Goal: Transaction & Acquisition: Purchase product/service

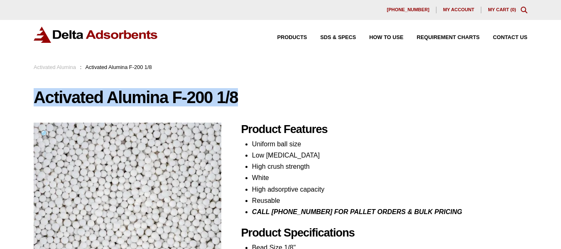
drag, startPoint x: 33, startPoint y: 95, endPoint x: 239, endPoint y: 88, distance: 206.1
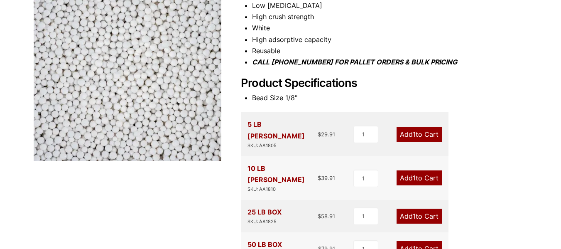
scroll to position [166, 0]
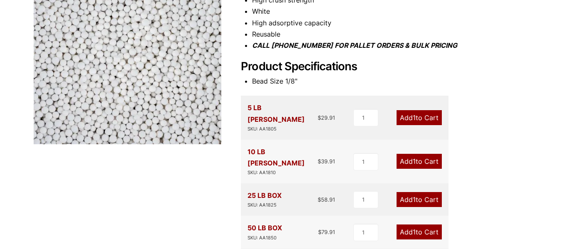
click at [419, 224] on link "Add 1 to Cart" at bounding box center [419, 231] width 45 height 15
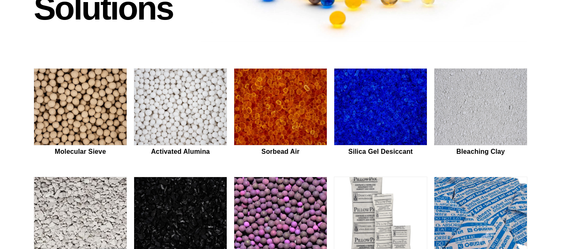
scroll to position [199, 0]
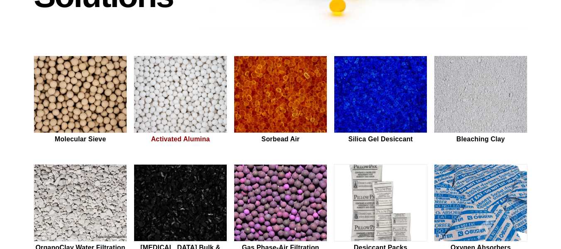
click at [196, 89] on img at bounding box center [180, 94] width 93 height 77
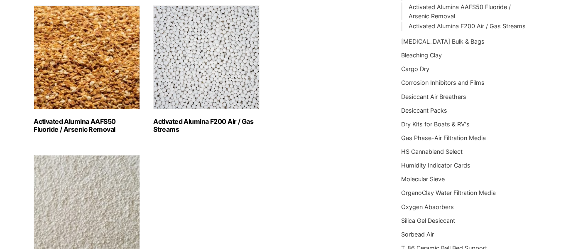
scroll to position [133, 0]
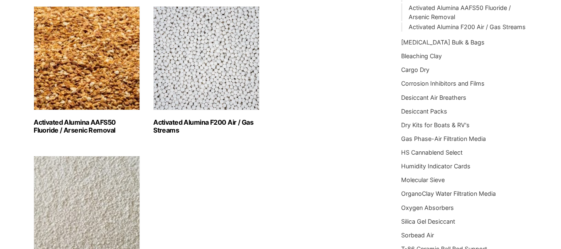
click at [201, 64] on img "Visit product category Activated Alumina F200 Air / Gas Streams" at bounding box center [206, 58] width 106 height 104
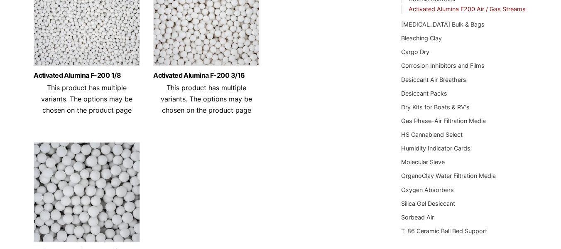
scroll to position [150, 0]
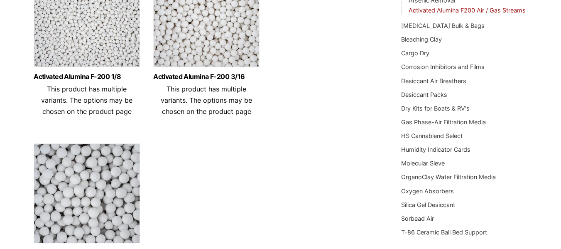
click at [108, 25] on img at bounding box center [87, 19] width 106 height 104
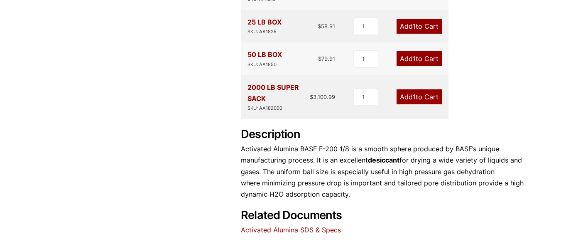
scroll to position [338, 0]
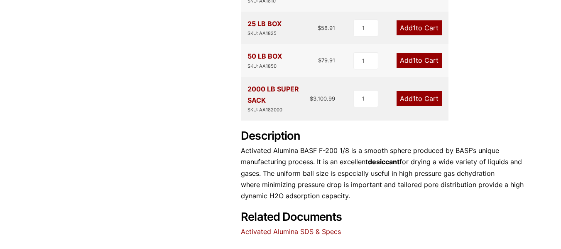
click at [423, 53] on link "Add 1 to Cart" at bounding box center [419, 60] width 45 height 15
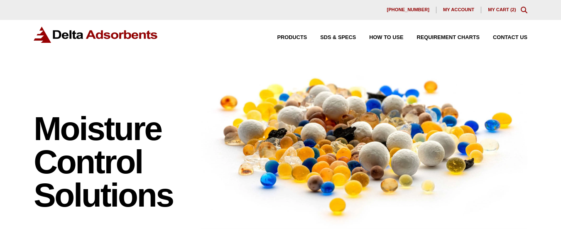
click at [500, 10] on link "My Cart ( 2 )" at bounding box center [502, 9] width 28 height 5
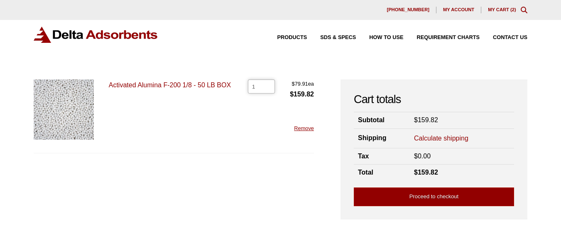
type input "1"
click at [268, 87] on input "1" at bounding box center [261, 86] width 27 height 14
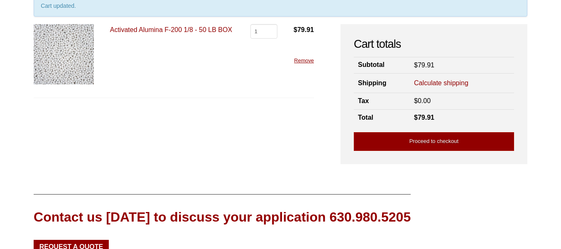
scroll to position [83, 0]
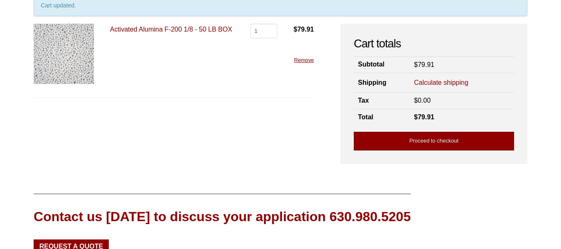
click at [464, 139] on link "Proceed to checkout" at bounding box center [434, 141] width 160 height 19
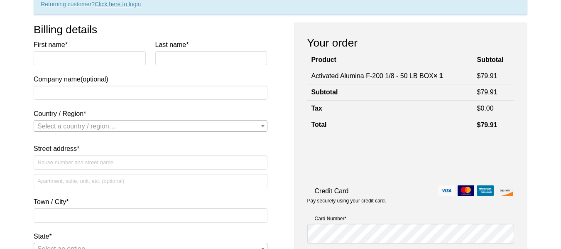
scroll to position [17, 0]
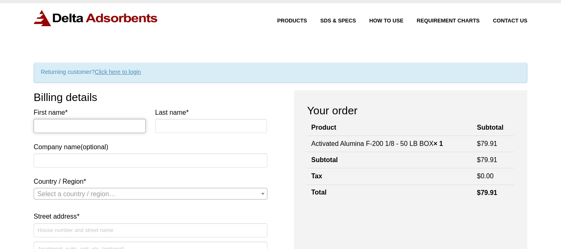
click at [96, 126] on input "First name *" at bounding box center [90, 126] width 112 height 14
type input "[PERSON_NAME]"
select select "US"
type input "[STREET_ADDRESS][PERSON_NAME]"
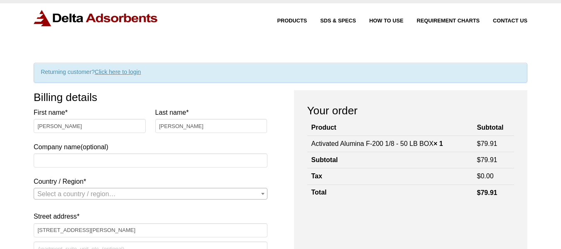
type input "Sun Prairie"
type input "53590"
type input "6073713874"
type input "[EMAIL_ADDRESS][DOMAIN_NAME]"
select select "US"
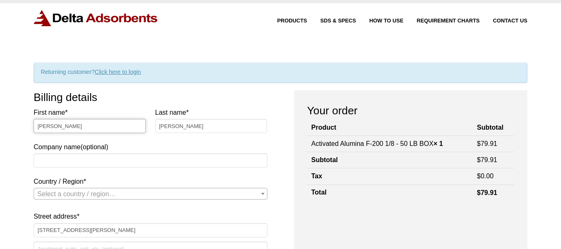
select select "WI"
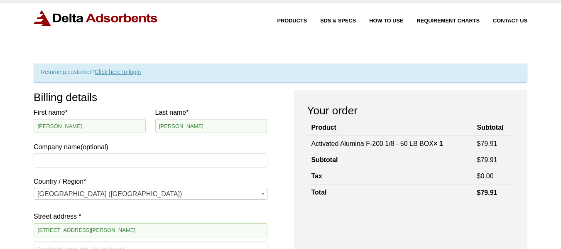
scroll to position [208, 0]
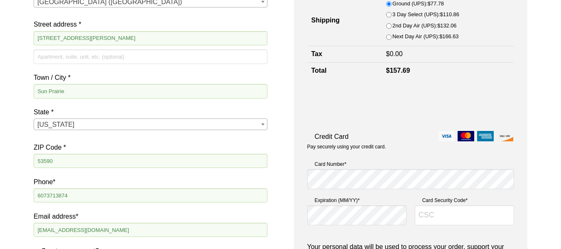
click at [14, 214] on div "Our website has detected that you are using an outdated browser that will preve…" at bounding box center [280, 200] width 561 height 816
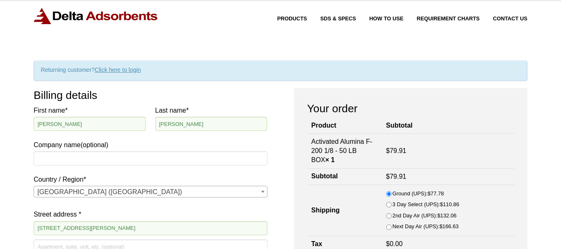
scroll to position [9, 0]
